Goal: Task Accomplishment & Management: Manage account settings

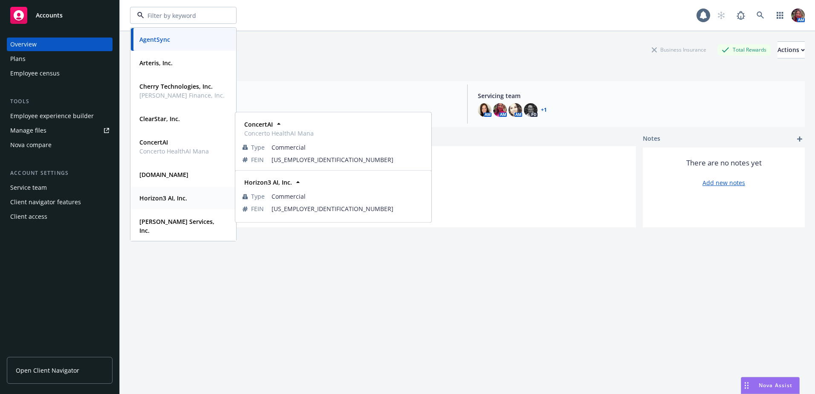
click at [159, 191] on div "Horizon3 AI, Inc. Type Commercial FEIN [US_EMPLOYER_IDENTIFICATION_NUMBER]" at bounding box center [183, 198] width 105 height 23
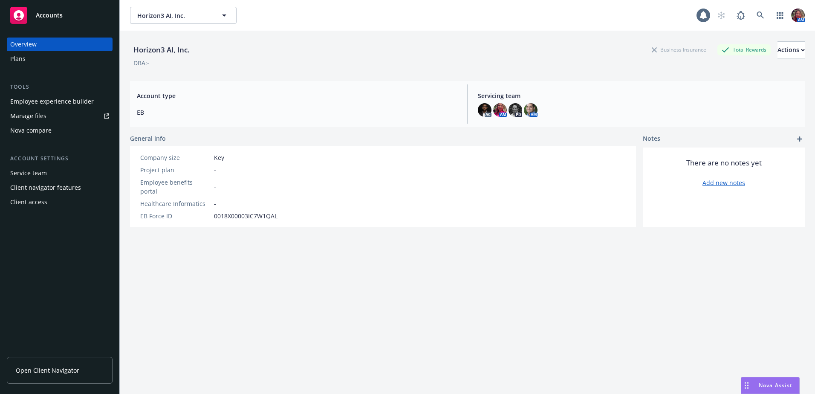
click at [24, 63] on div "Plans" at bounding box center [17, 59] width 15 height 14
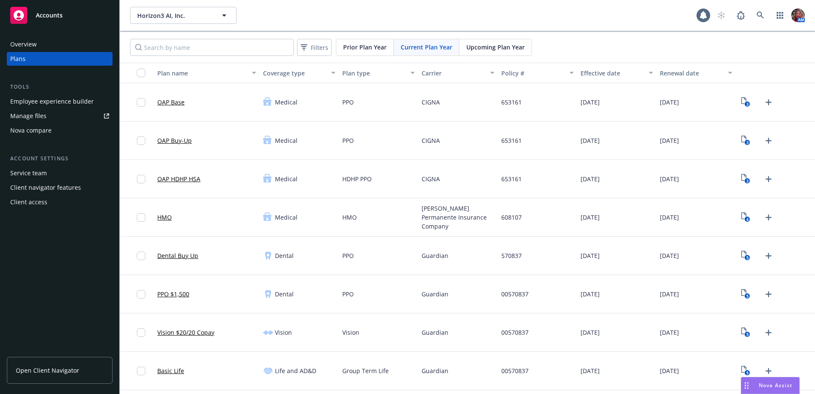
scroll to position [43, 0]
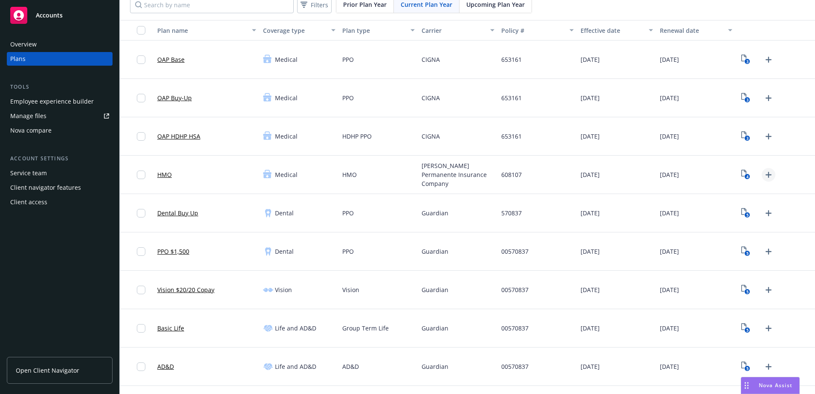
click at [763, 172] on icon "Upload Plan Documents" at bounding box center [768, 175] width 10 height 10
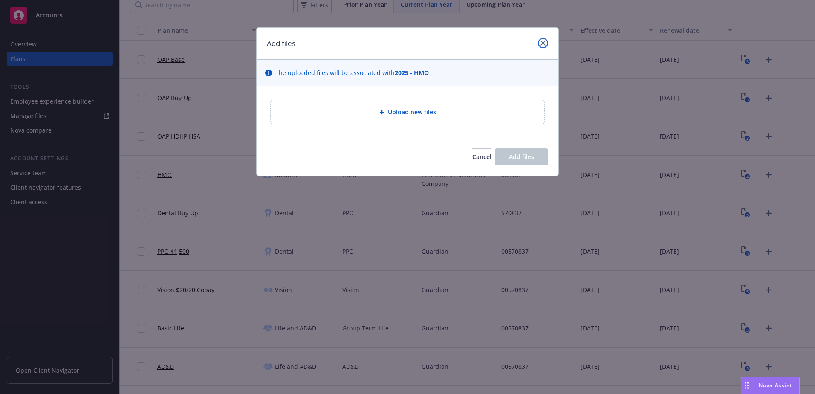
drag, startPoint x: 544, startPoint y: 41, endPoint x: 565, endPoint y: 51, distance: 23.3
click at [544, 41] on icon "close" at bounding box center [543, 42] width 5 height 5
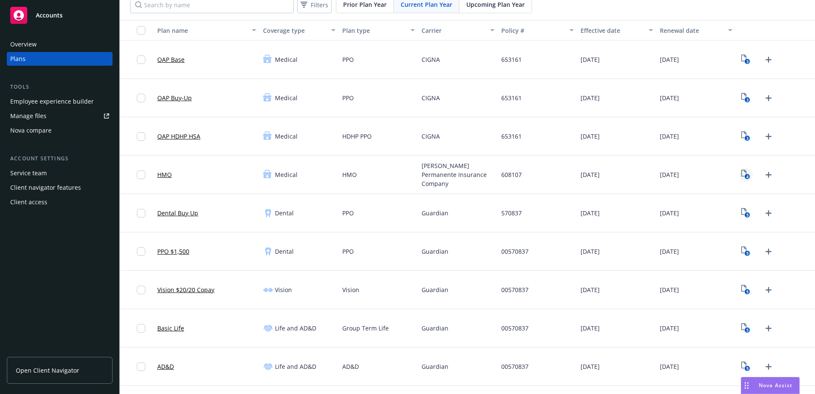
click at [746, 174] on text "4" at bounding box center [747, 177] width 2 height 6
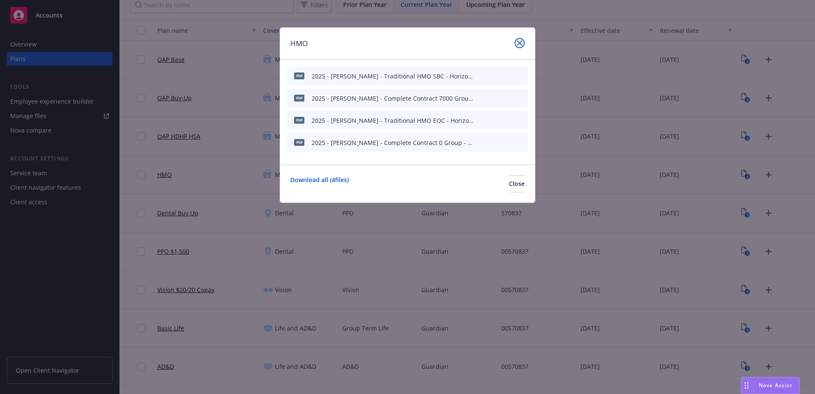
click at [517, 44] on icon "close" at bounding box center [519, 42] width 5 height 5
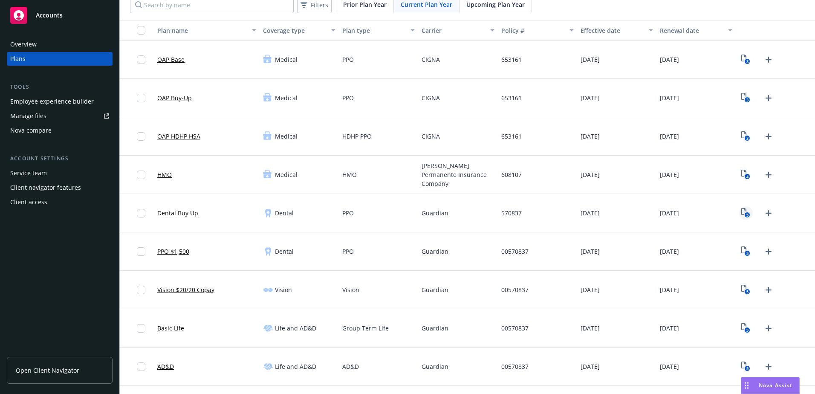
click at [745, 215] on rect "View Plan Documents" at bounding box center [748, 215] width 6 height 6
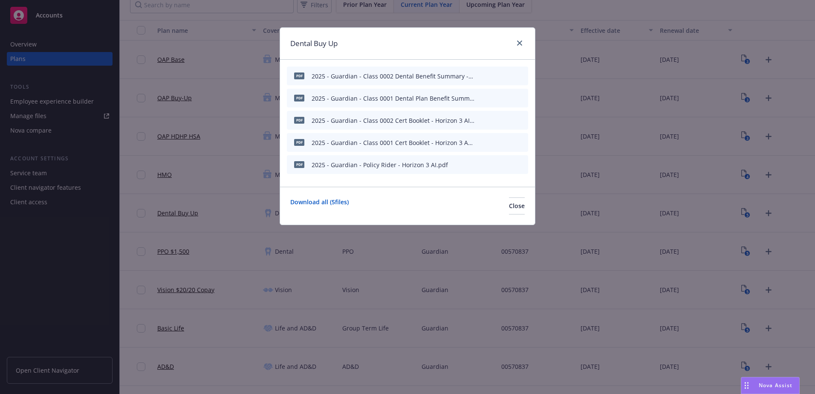
click at [522, 143] on icon "archive file" at bounding box center [520, 142] width 6 height 7
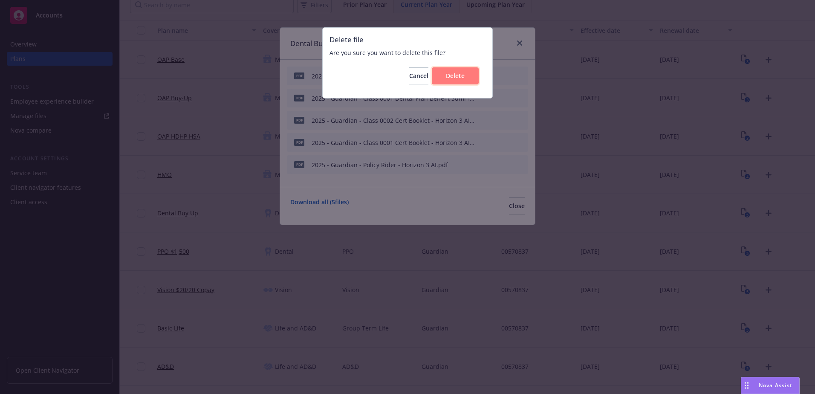
click at [465, 75] on button "Delete" at bounding box center [455, 75] width 47 height 17
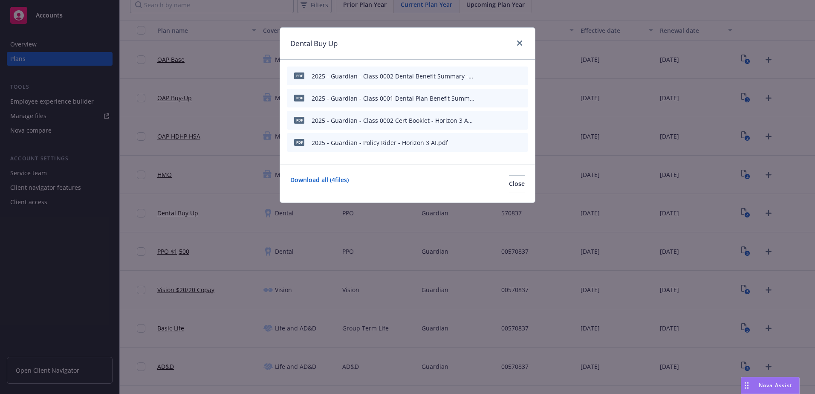
click at [519, 118] on icon "archive file" at bounding box center [520, 119] width 7 height 7
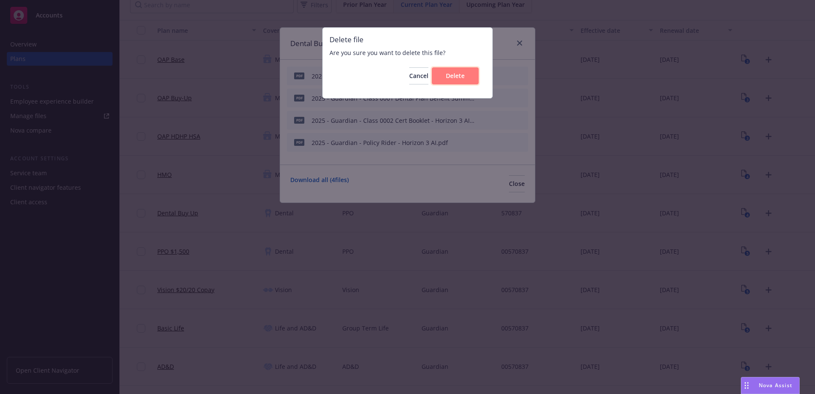
click at [463, 78] on span "Delete" at bounding box center [455, 76] width 19 height 8
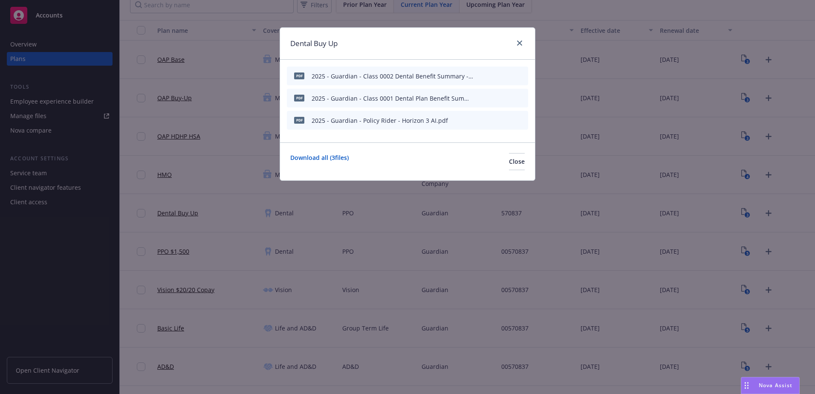
click at [520, 98] on icon "archive file" at bounding box center [520, 97] width 6 height 7
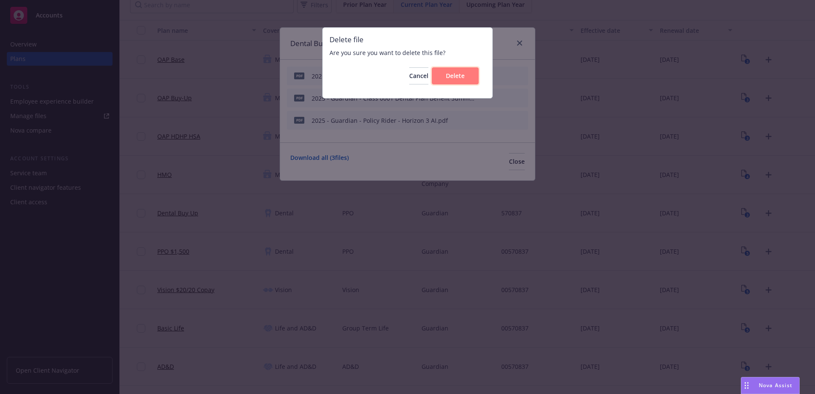
click at [465, 73] on button "Delete" at bounding box center [455, 75] width 47 height 17
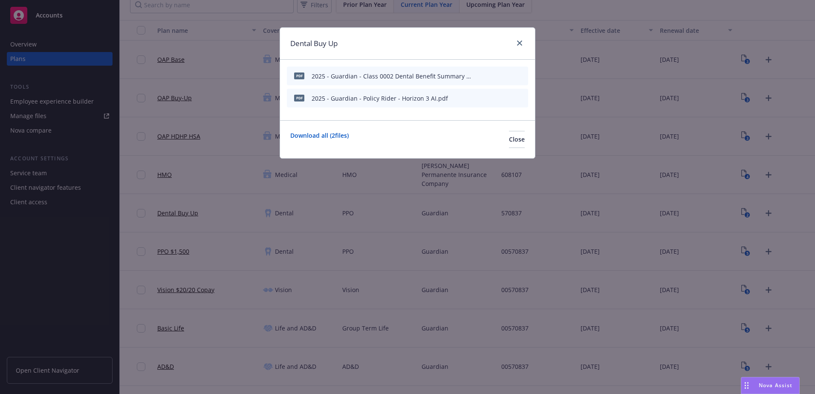
click at [520, 73] on icon "archive file" at bounding box center [520, 75] width 7 height 7
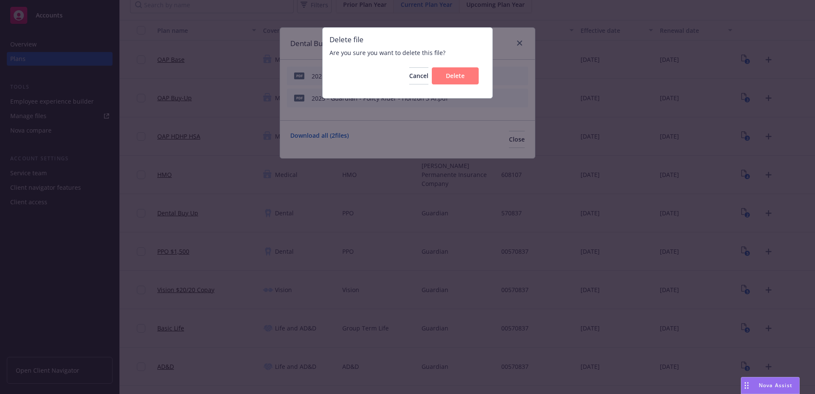
click at [453, 86] on div "Cancel Delete" at bounding box center [408, 76] width 156 height 31
click at [455, 81] on button "Delete" at bounding box center [455, 75] width 47 height 17
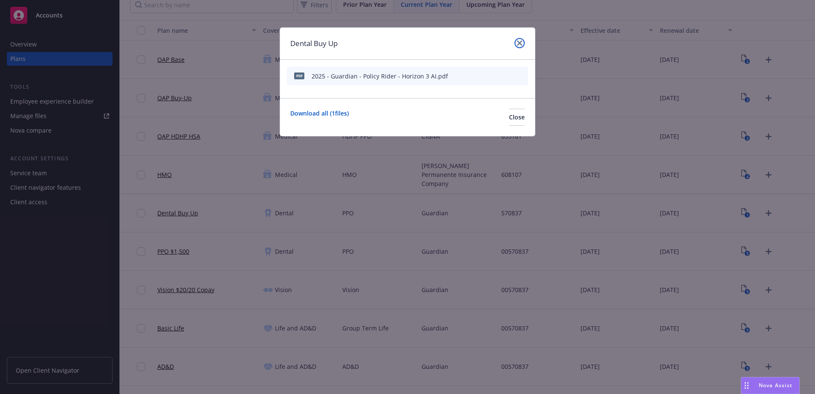
click at [518, 47] on link "close" at bounding box center [520, 43] width 10 height 10
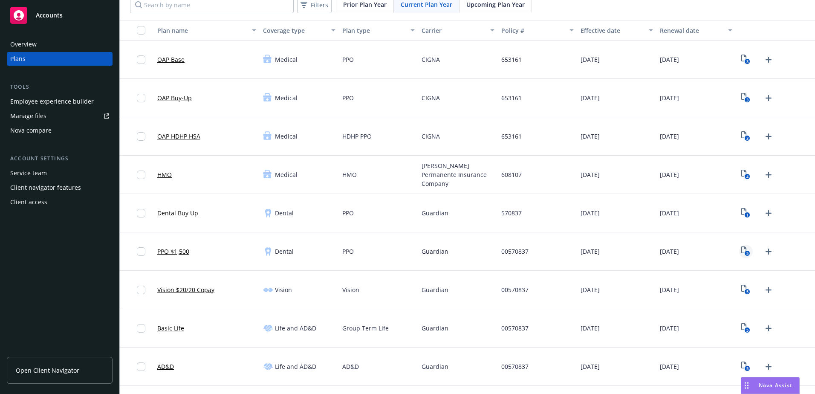
click at [741, 249] on icon "5" at bounding box center [745, 251] width 9 height 10
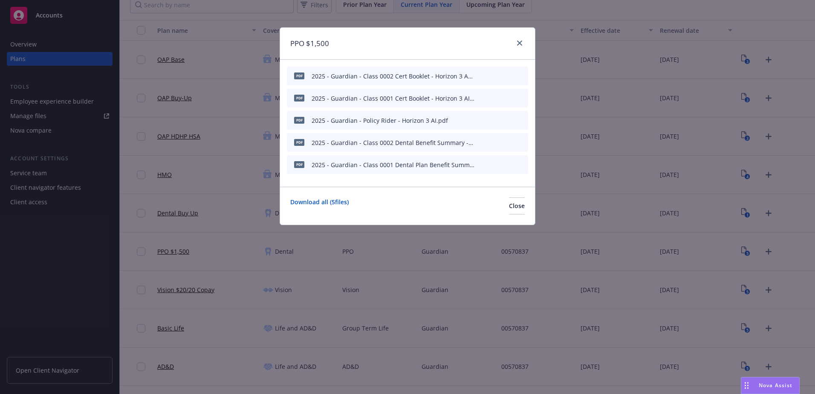
click at [523, 76] on icon "archive file" at bounding box center [520, 75] width 7 height 7
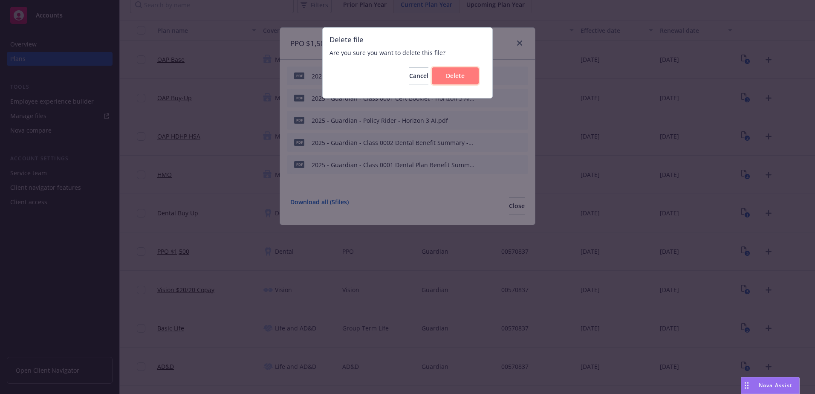
click at [471, 77] on button "Delete" at bounding box center [455, 75] width 47 height 17
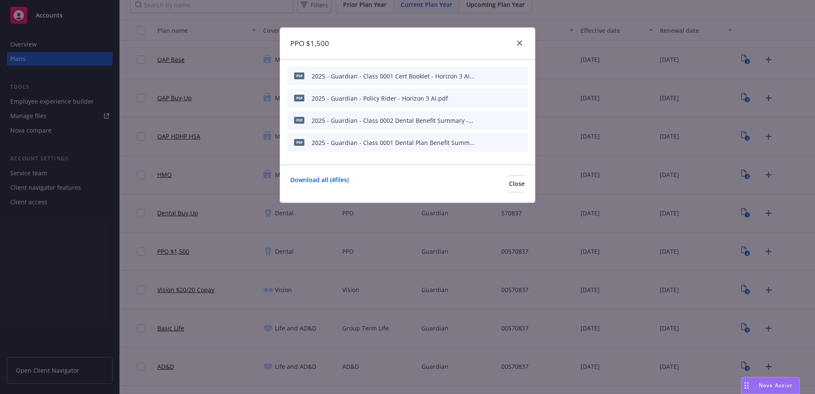
click at [525, 75] on div "pdf 2025 - Guardian - Class 0001 Cert Booklet - Horizon 3 AI.pdf" at bounding box center [407, 75] width 241 height 19
click at [517, 75] on div at bounding box center [501, 76] width 47 height 9
click at [519, 75] on icon "archive file" at bounding box center [520, 75] width 7 height 7
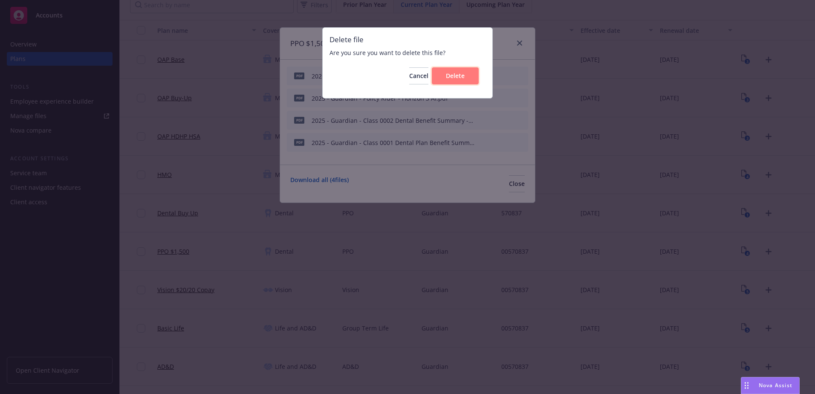
click at [460, 75] on span "Delete" at bounding box center [455, 76] width 19 height 8
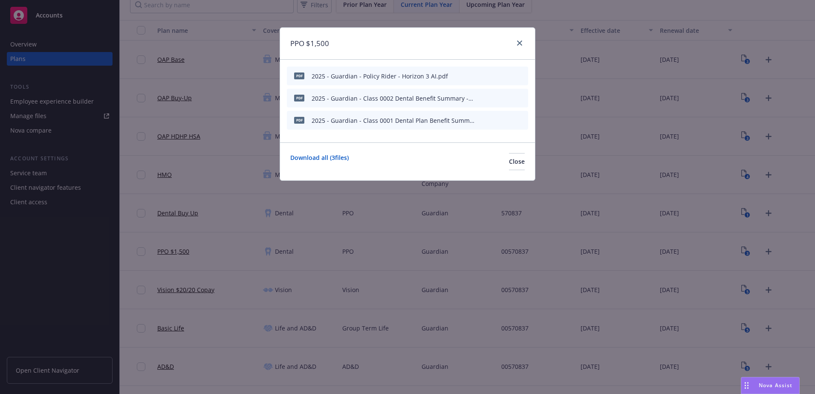
click at [521, 72] on icon "archive file" at bounding box center [520, 75] width 7 height 7
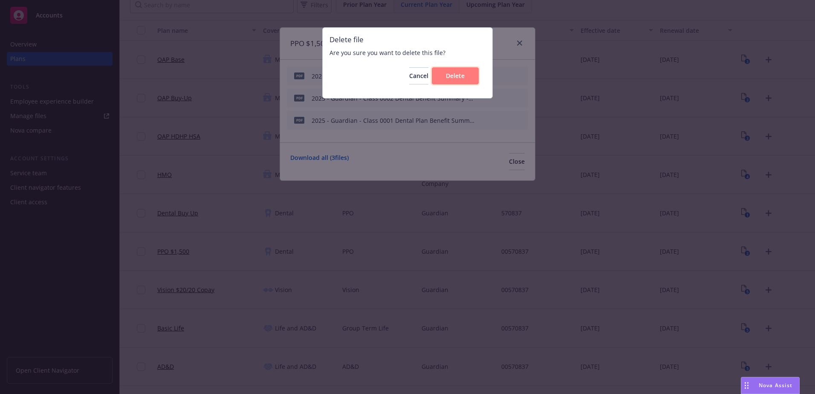
click at [470, 78] on button "Delete" at bounding box center [455, 75] width 47 height 17
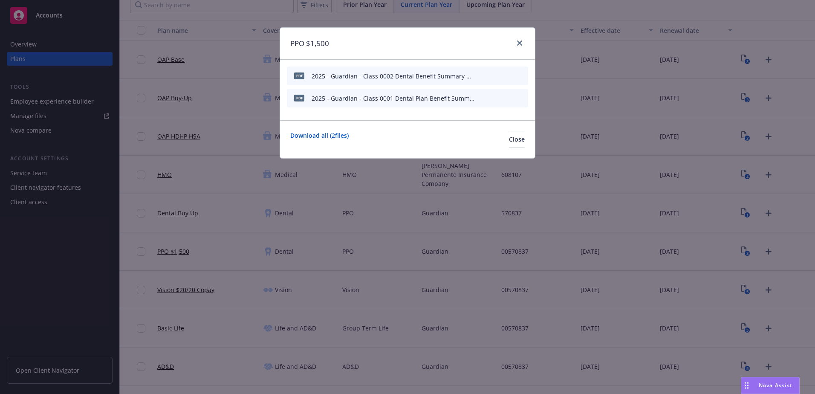
click at [520, 75] on icon "archive file" at bounding box center [520, 75] width 6 height 7
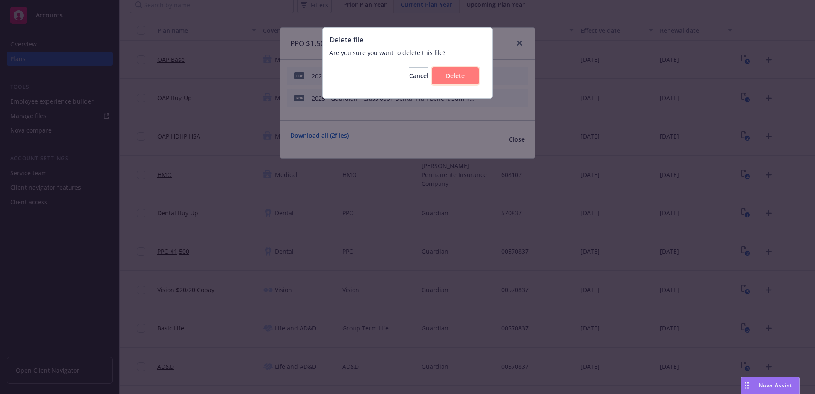
click at [472, 76] on button "Delete" at bounding box center [455, 75] width 47 height 17
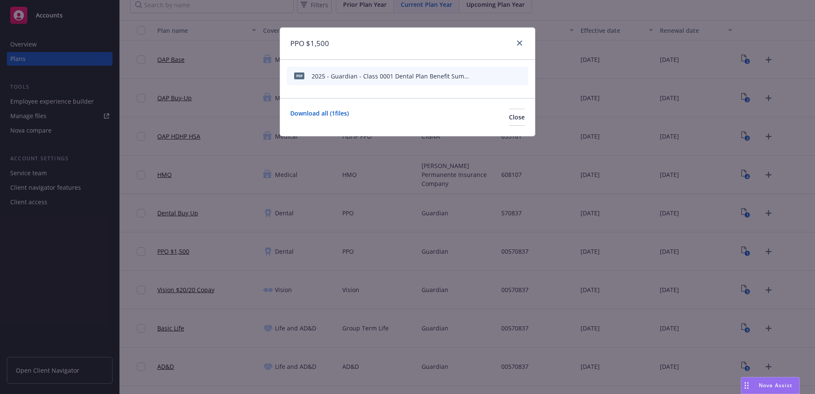
click at [521, 73] on icon "archive file" at bounding box center [520, 75] width 7 height 7
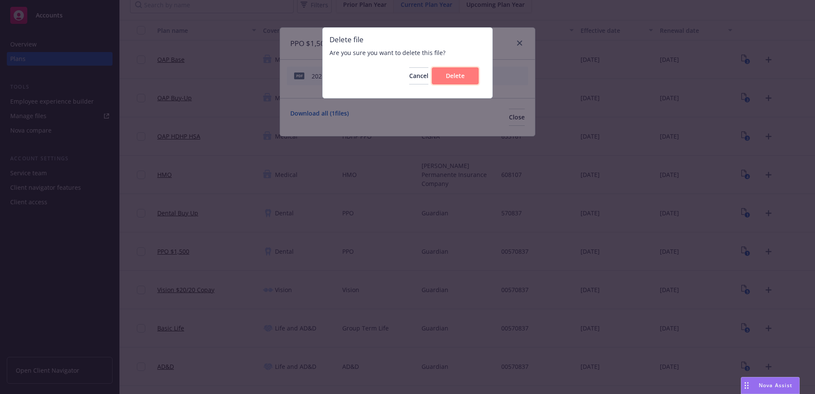
click at [469, 72] on button "Delete" at bounding box center [455, 75] width 47 height 17
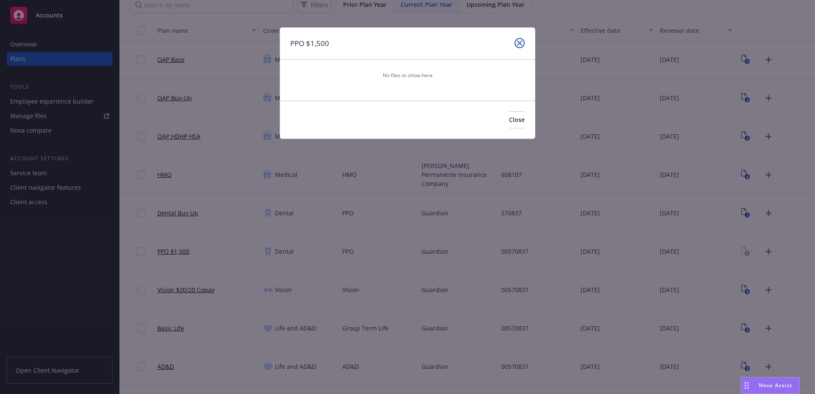
click at [517, 40] on link "close" at bounding box center [520, 43] width 10 height 10
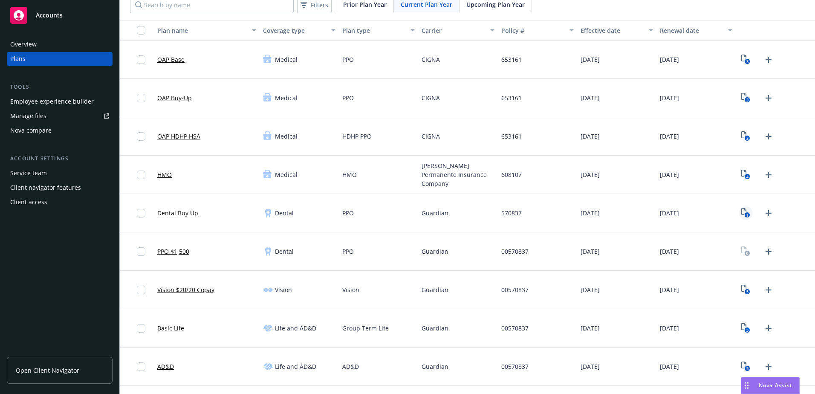
click at [742, 211] on icon "1" at bounding box center [745, 213] width 9 height 10
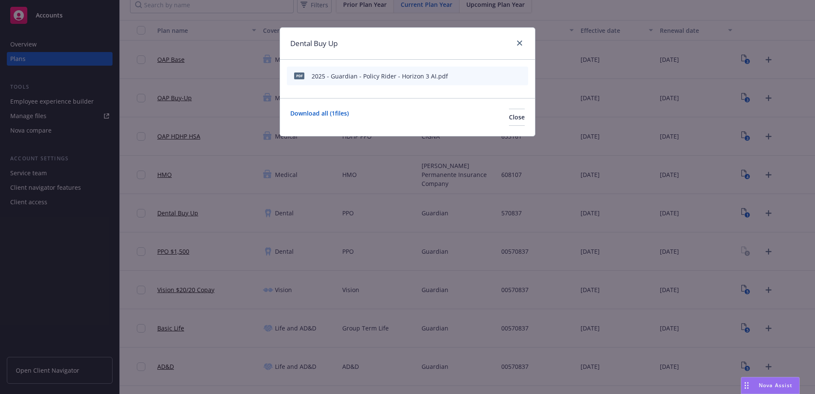
click at [521, 75] on icon "archive file" at bounding box center [520, 75] width 6 height 7
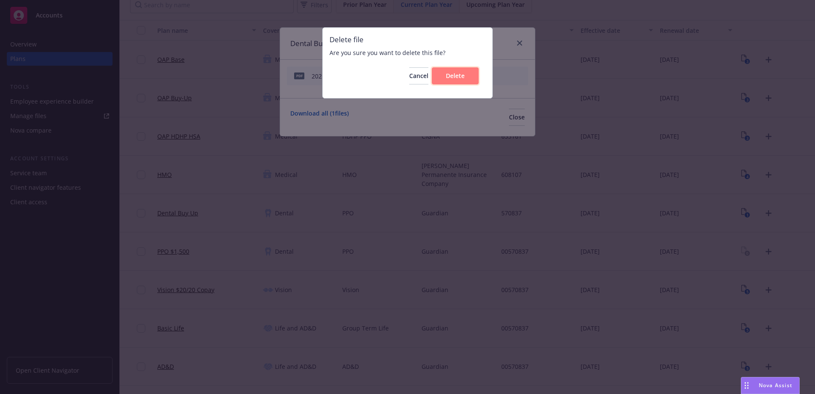
click at [474, 77] on button "Delete" at bounding box center [455, 75] width 47 height 17
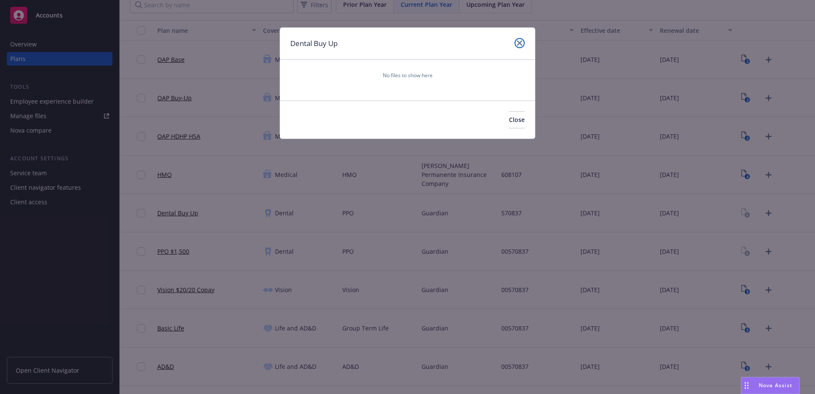
click at [518, 40] on link "close" at bounding box center [520, 43] width 10 height 10
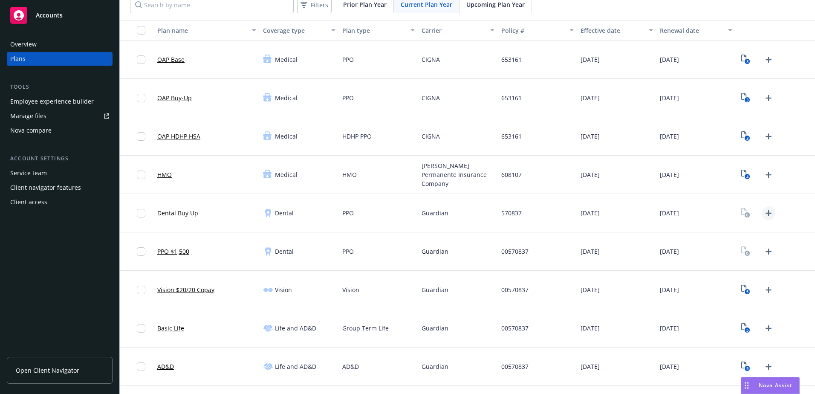
click at [764, 211] on icon "Upload Plan Documents" at bounding box center [768, 213] width 10 height 10
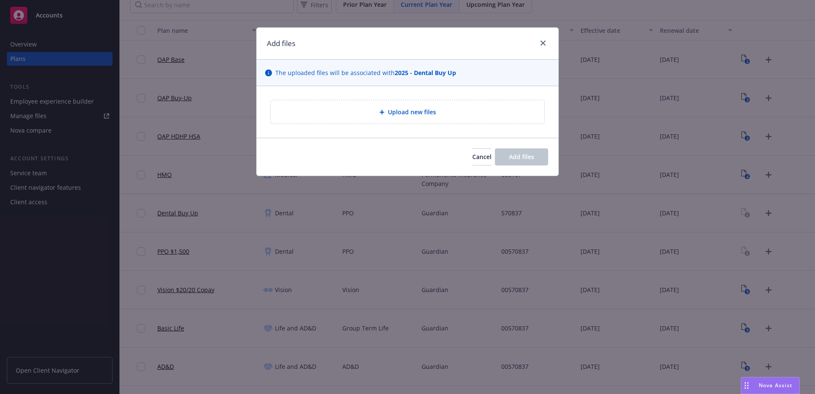
click at [451, 114] on div "Upload new files" at bounding box center [407, 112] width 260 height 10
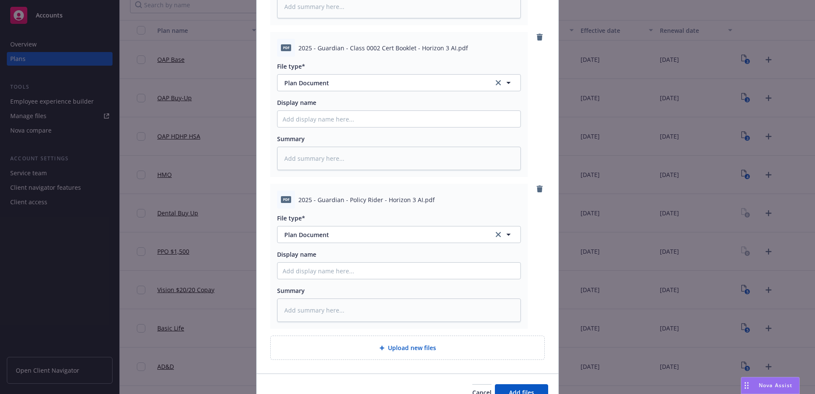
scroll to position [265, 0]
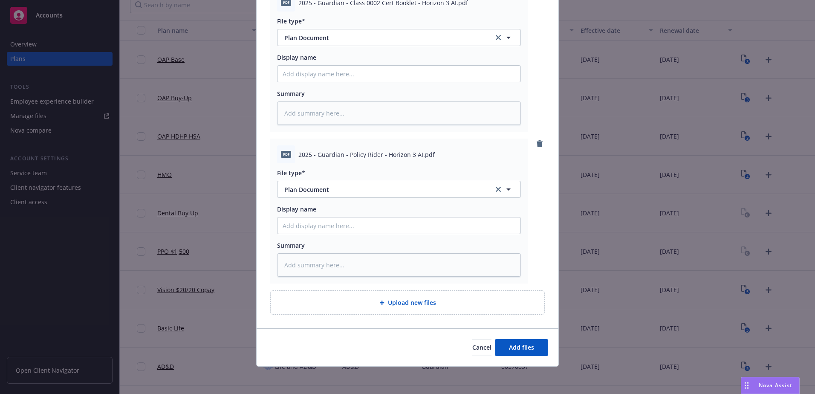
click at [442, 310] on div "Upload new files" at bounding box center [408, 302] width 274 height 23
click at [528, 349] on span "Add files" at bounding box center [521, 347] width 25 height 8
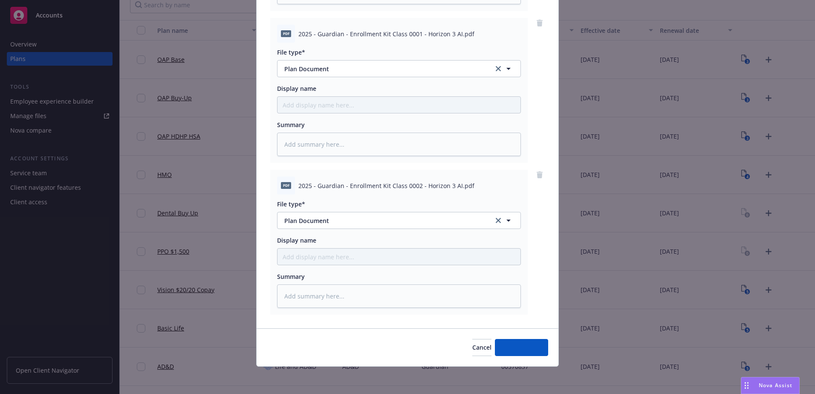
scroll to position [841, 0]
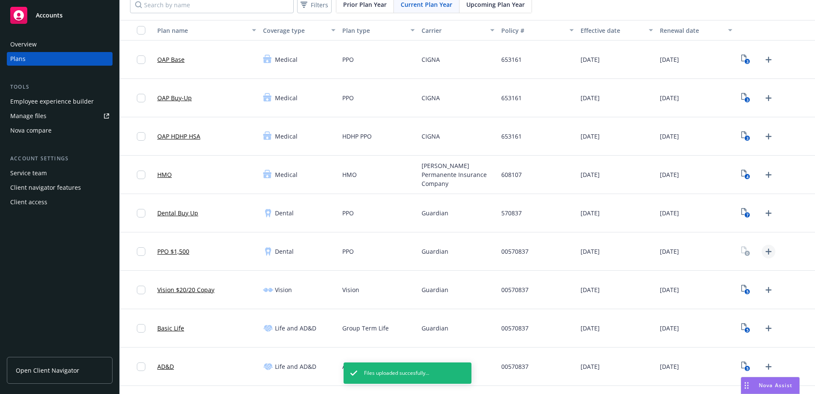
click at [766, 252] on icon "Upload Plan Documents" at bounding box center [769, 252] width 6 height 6
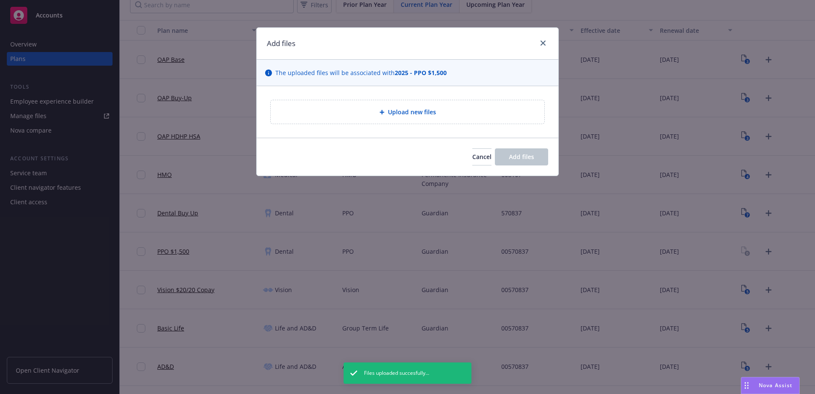
click at [420, 114] on span "Upload new files" at bounding box center [412, 111] width 48 height 9
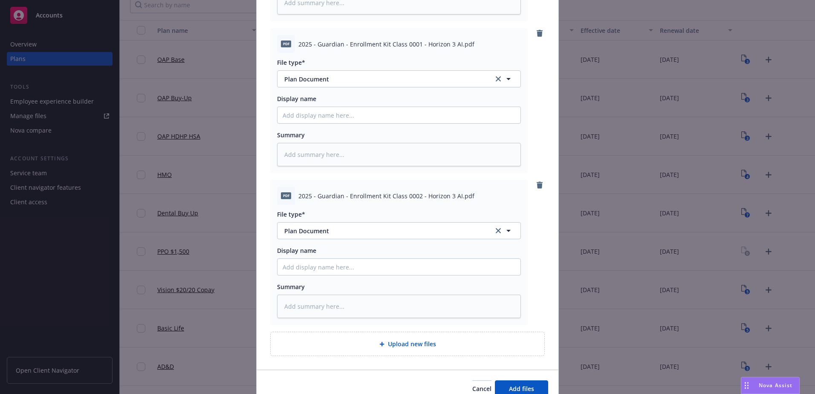
scroll to position [416, 0]
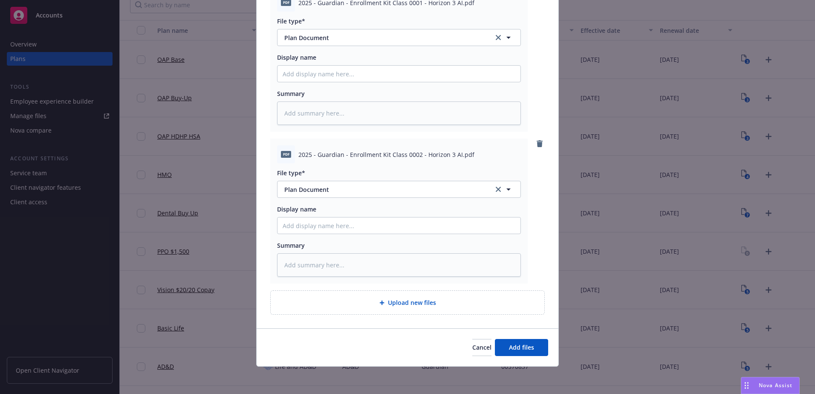
click at [435, 306] on div "Upload new files" at bounding box center [407, 303] width 260 height 10
click at [530, 344] on span "Add files" at bounding box center [521, 347] width 25 height 8
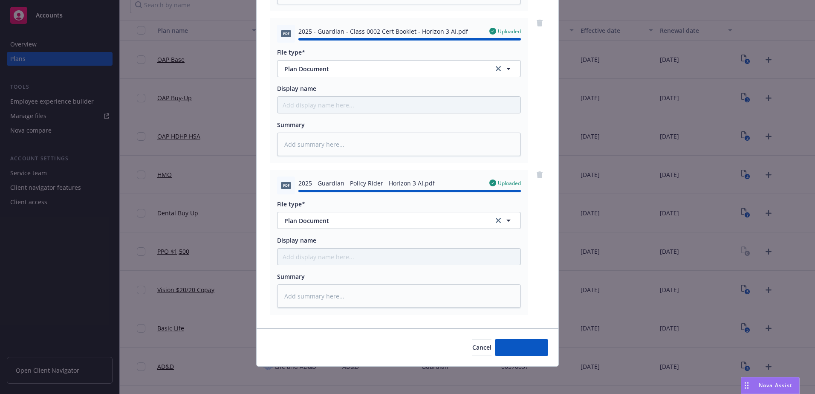
type textarea "x"
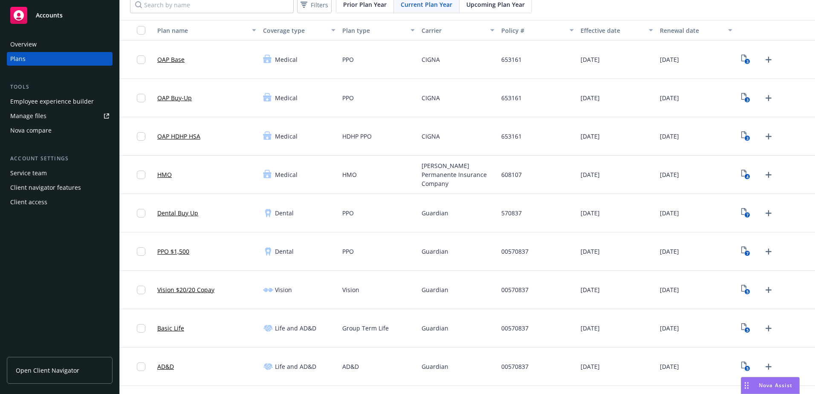
click at [39, 99] on div "Employee experience builder" at bounding box center [52, 102] width 84 height 14
